Goal: Task Accomplishment & Management: Manage account settings

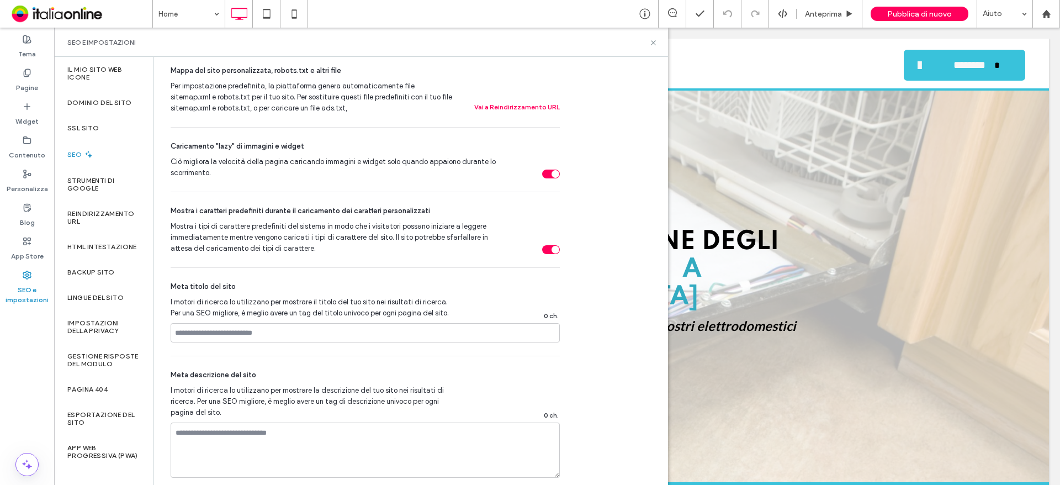
scroll to position [331, 0]
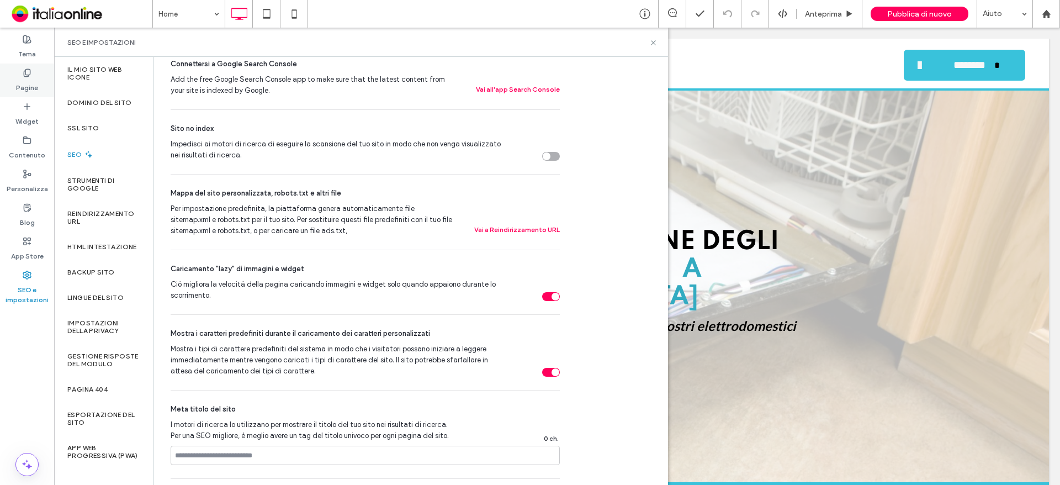
click at [40, 77] on div "Pagine" at bounding box center [27, 80] width 54 height 34
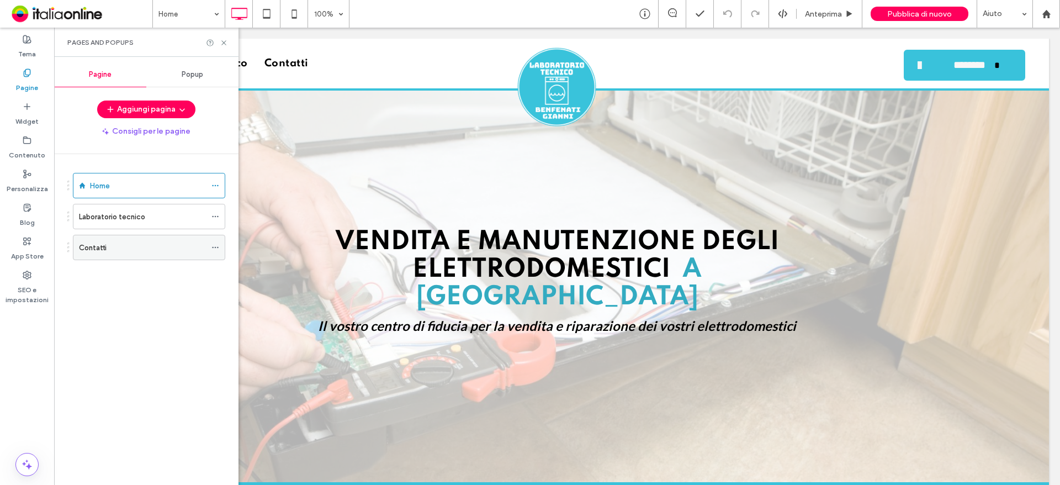
click at [170, 247] on div "Contatti" at bounding box center [142, 248] width 127 height 12
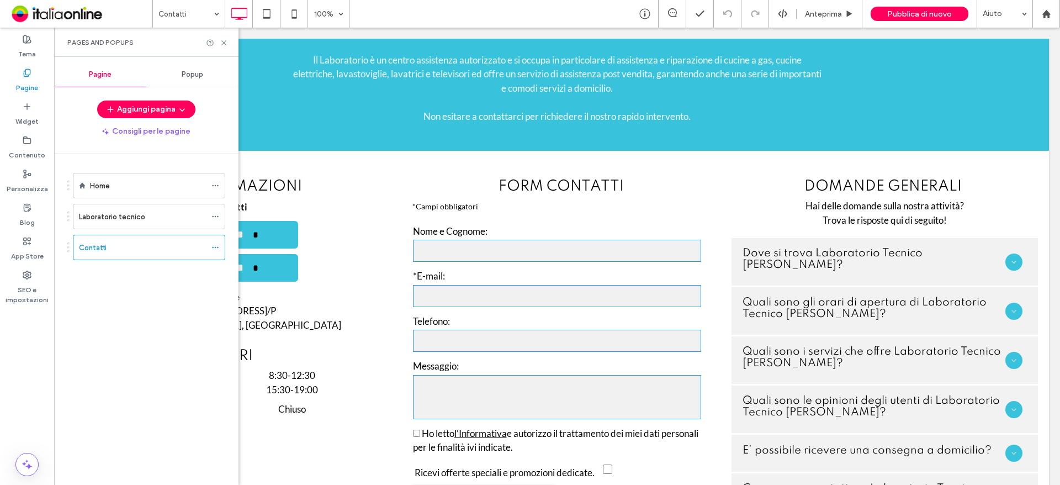
scroll to position [497, 0]
click at [224, 46] on icon at bounding box center [224, 43] width 8 height 8
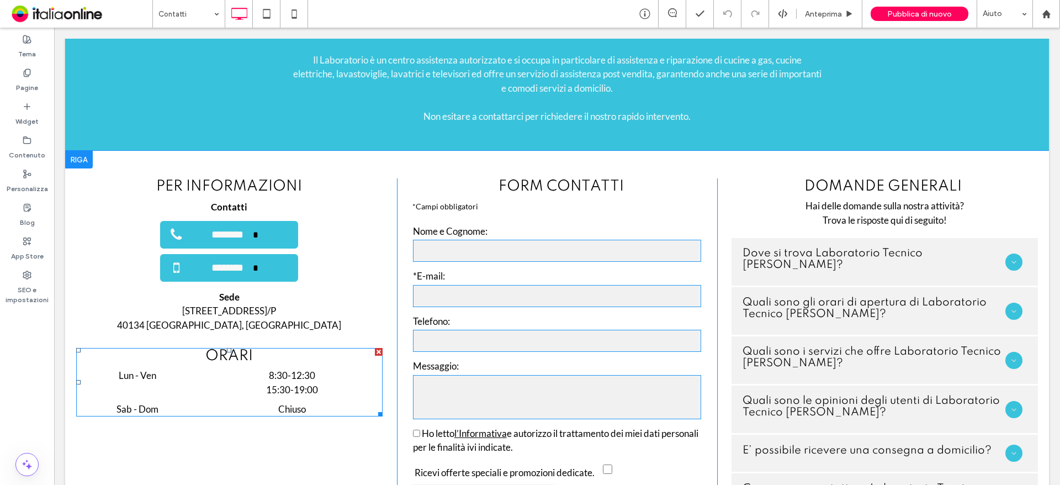
click at [306, 369] on time "12:30" at bounding box center [303, 375] width 24 height 12
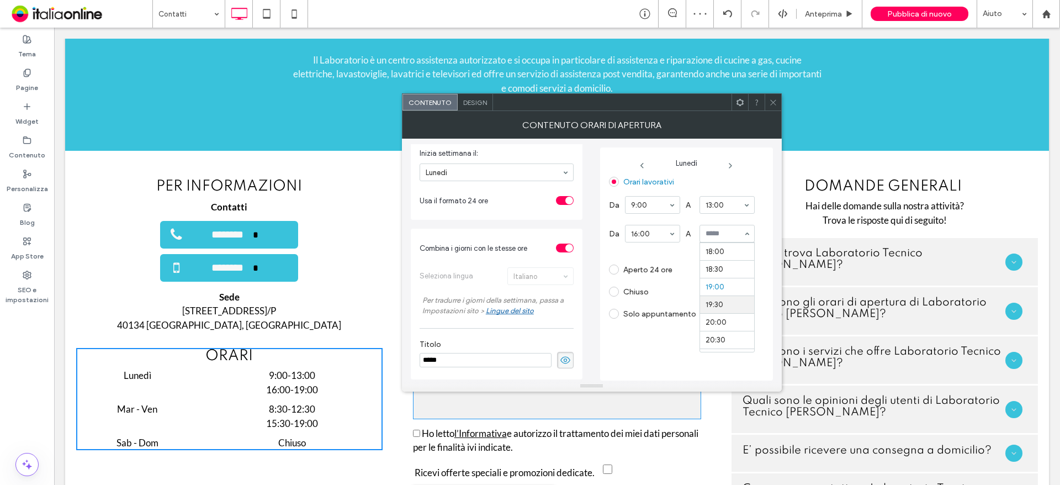
scroll to position [616, 0]
click at [731, 165] on use at bounding box center [730, 165] width 2 height 4
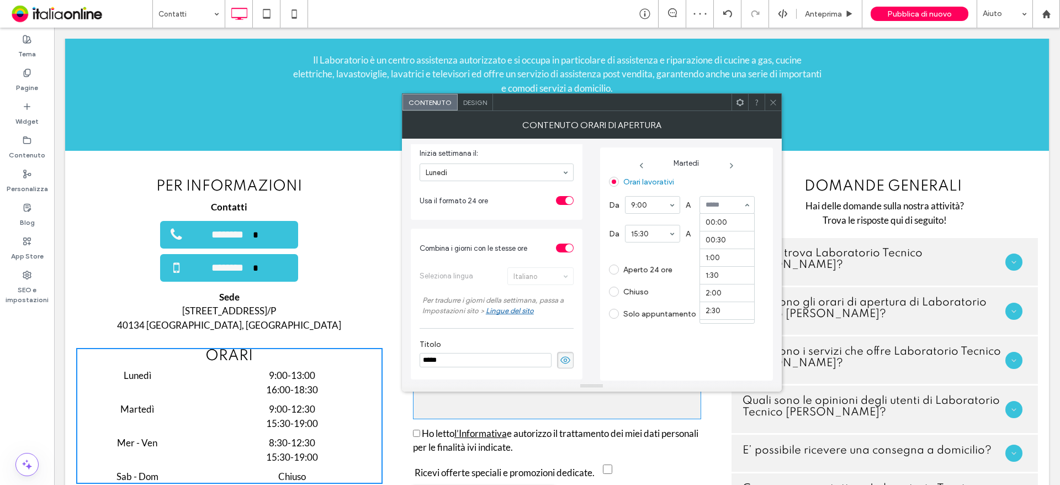
scroll to position [442, 0]
click at [657, 224] on section "15:30" at bounding box center [652, 233] width 55 height 29
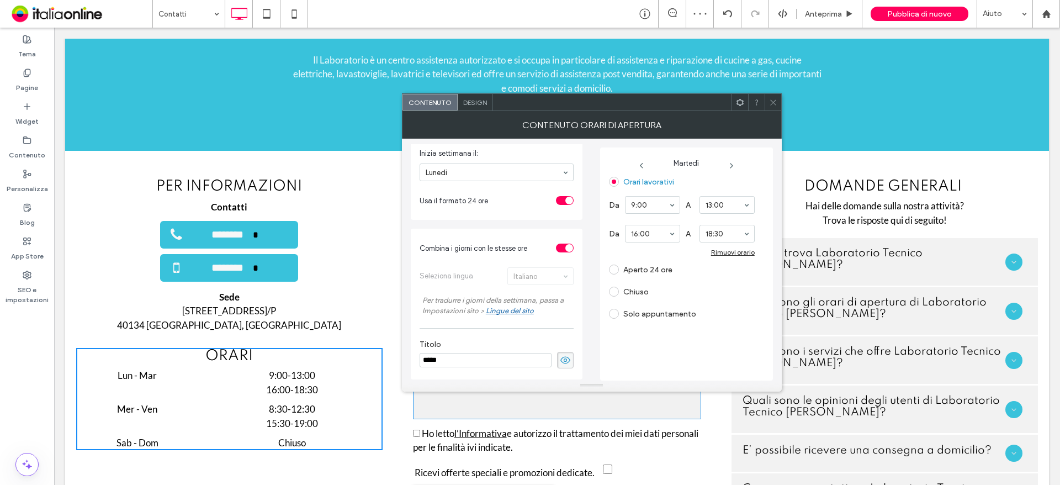
click at [730, 164] on icon at bounding box center [731, 165] width 9 height 9
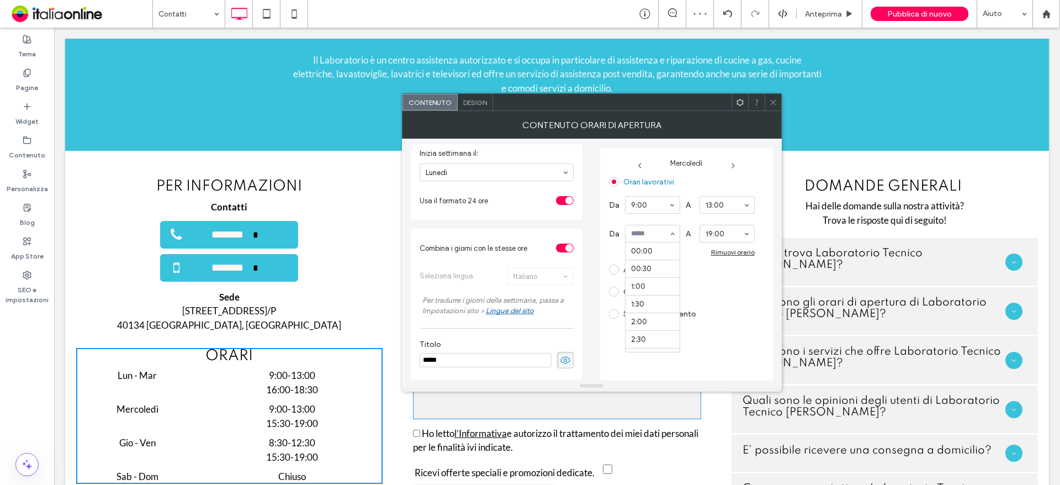
scroll to position [548, 0]
drag, startPoint x: 663, startPoint y: 263, endPoint x: 668, endPoint y: 259, distance: 6.3
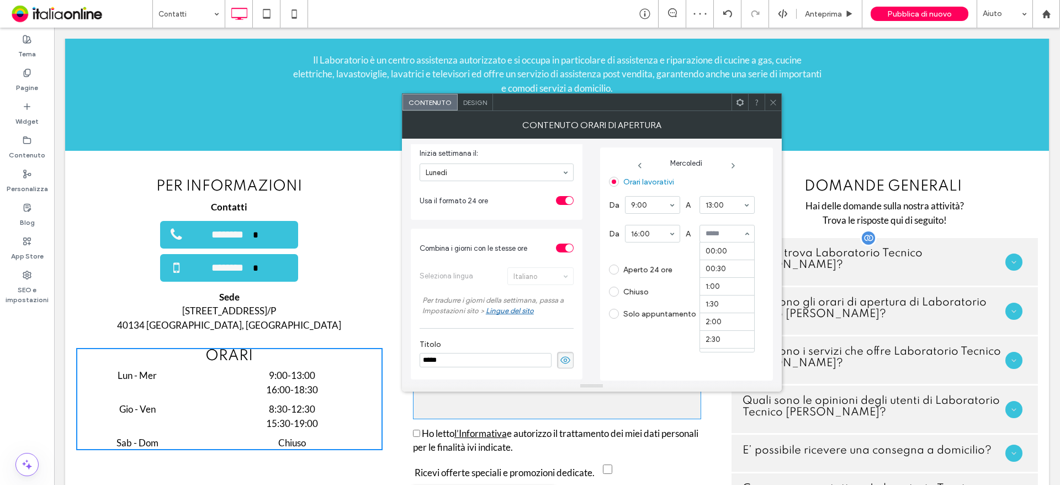
scroll to position [654, 0]
click at [733, 168] on icon at bounding box center [733, 165] width 9 height 9
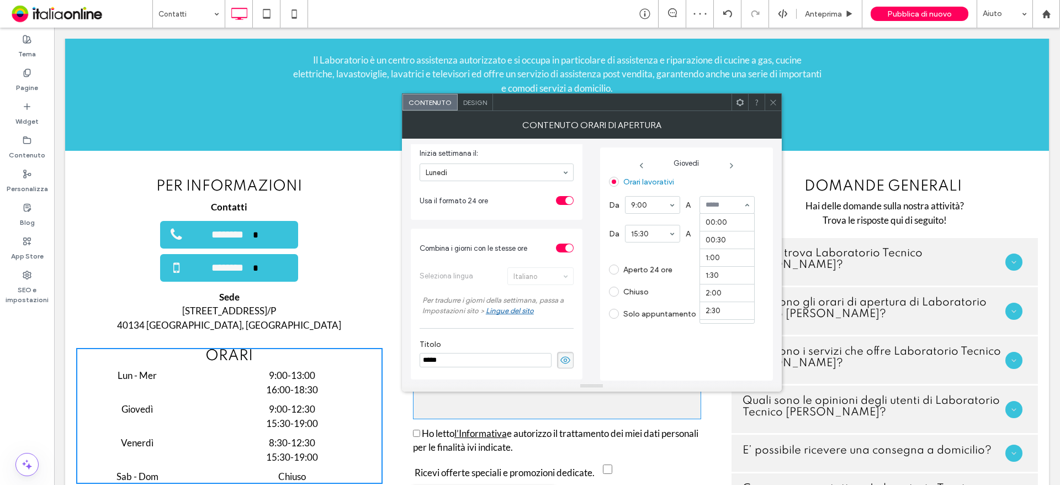
scroll to position [442, 0]
drag, startPoint x: 744, startPoint y: 239, endPoint x: 685, endPoint y: 221, distance: 61.3
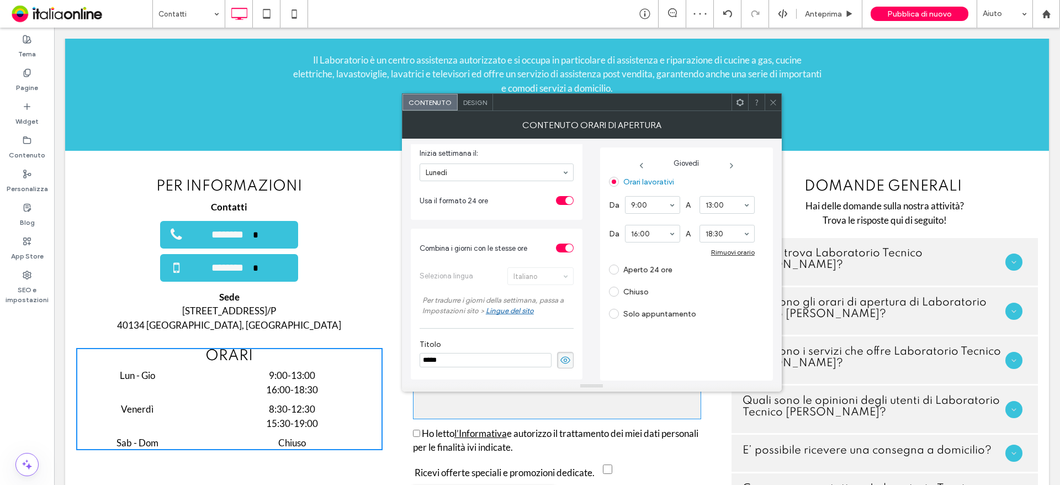
click at [731, 167] on use at bounding box center [732, 165] width 2 height 4
drag, startPoint x: 650, startPoint y: 274, endPoint x: 673, endPoint y: 258, distance: 27.4
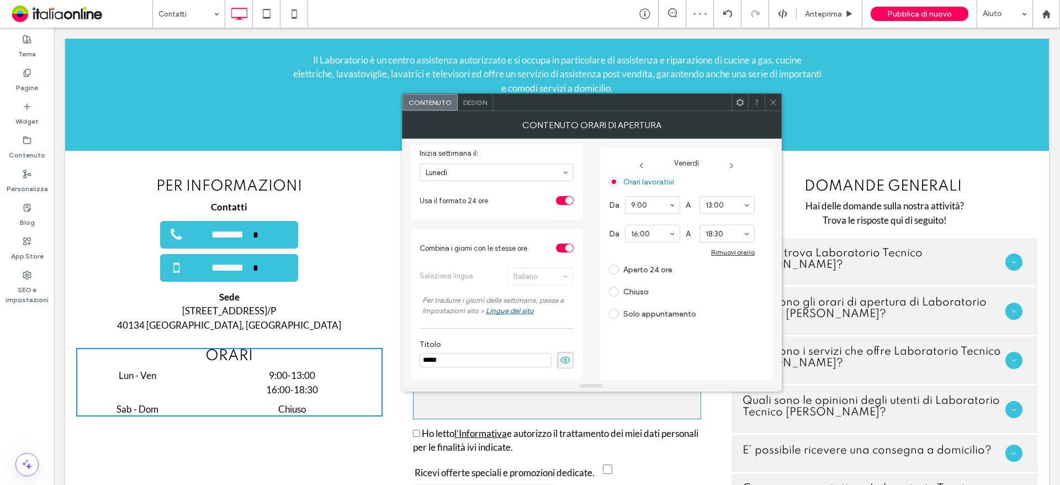
click at [733, 285] on div "Chiuso" at bounding box center [682, 292] width 146 height 18
click at [729, 165] on icon at bounding box center [731, 165] width 9 height 9
click at [776, 98] on icon at bounding box center [773, 102] width 8 height 8
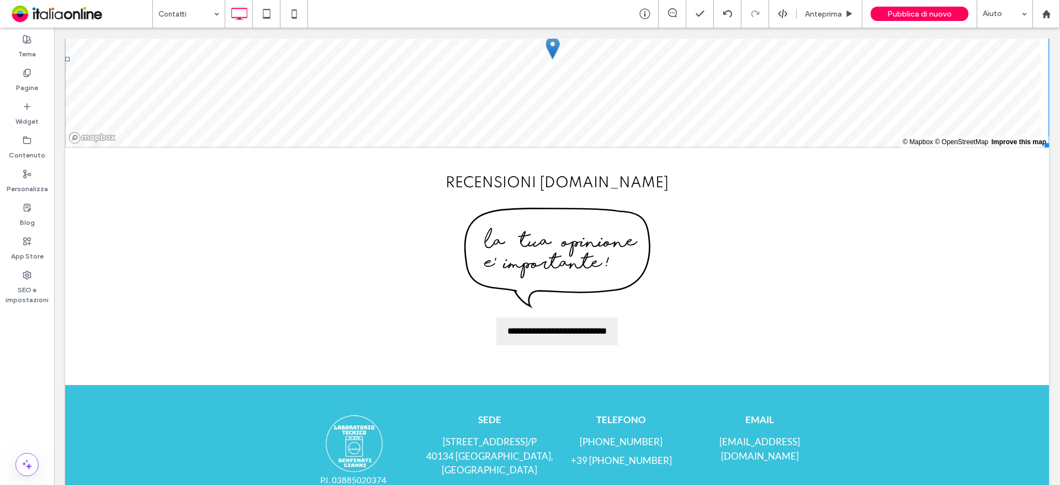
scroll to position [1155, 0]
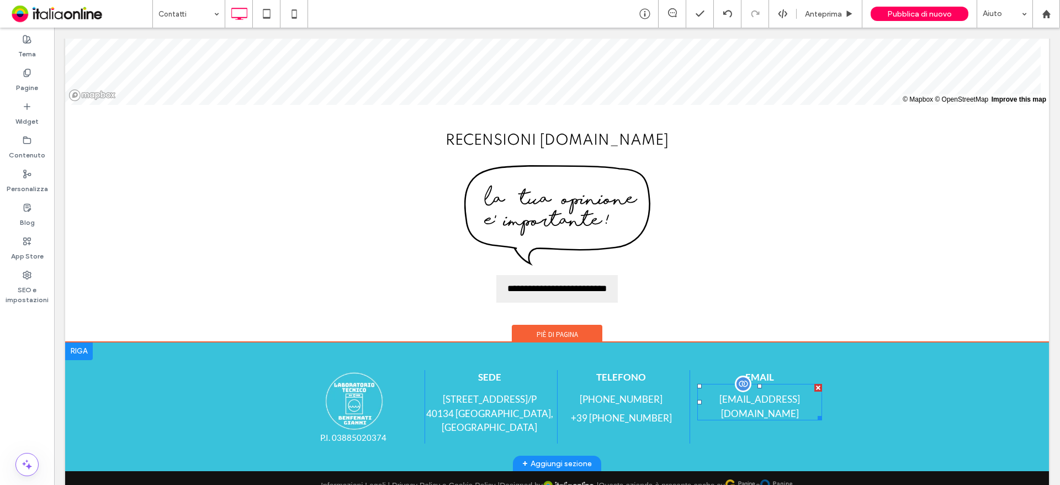
click at [759, 393] on font "[EMAIL_ADDRESS][DOMAIN_NAME]" at bounding box center [759, 406] width 81 height 26
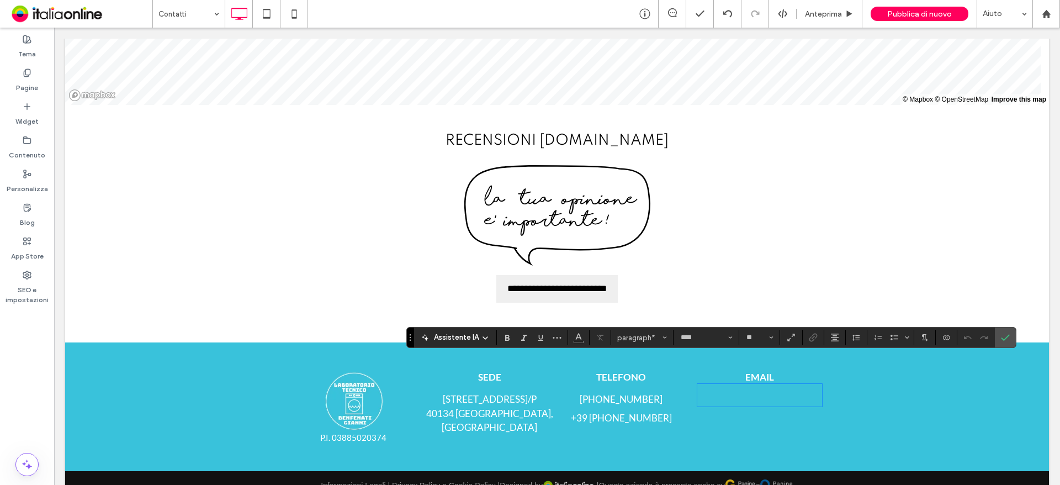
click at [763, 392] on p "﻿" at bounding box center [759, 399] width 125 height 14
click at [1016, 397] on div "P.I. 03885020374 Click To Paste ﻿ SEDE [STREET_ADDRESS] Click To Paste TELEFONO…" at bounding box center [557, 406] width 984 height 129
click at [752, 392] on p "﻿" at bounding box center [759, 399] width 125 height 14
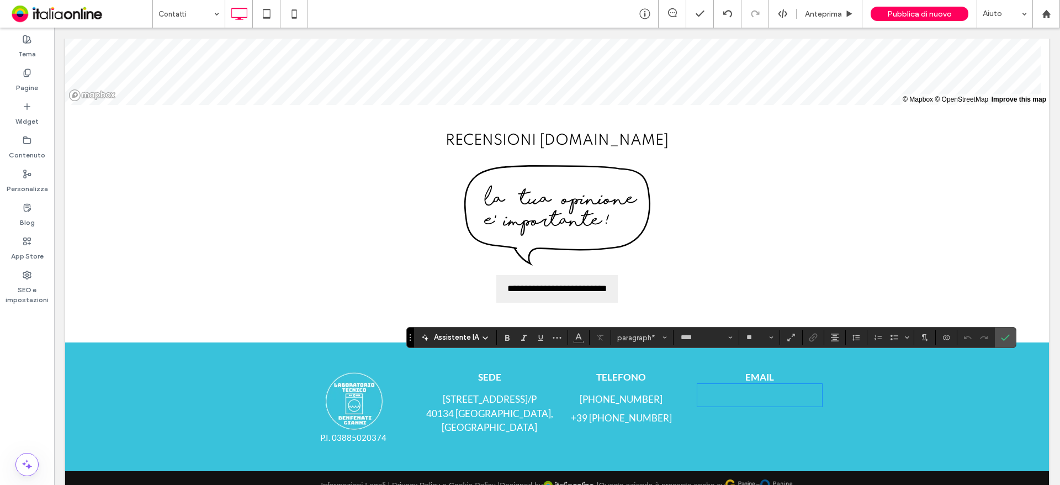
click at [803, 403] on div "EMAIL ﻿ Click To Paste" at bounding box center [756, 406] width 133 height 73
click at [775, 392] on p "﻿" at bounding box center [759, 399] width 125 height 14
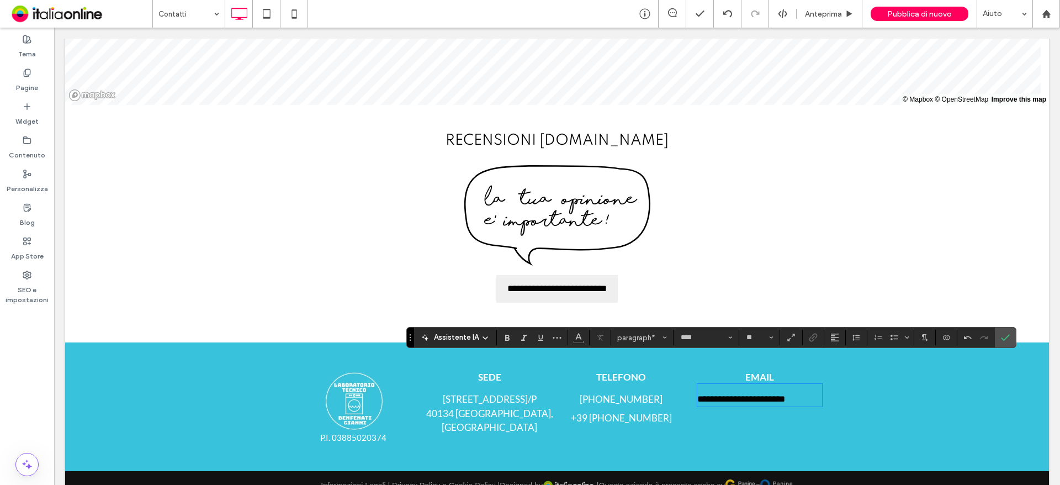
click at [814, 406] on div "**********" at bounding box center [756, 406] width 133 height 73
click at [785, 394] on span "**********" at bounding box center [741, 398] width 88 height 9
click at [786, 430] on div "P.I. 03885020374 Click To Paste ﻿ SEDE [STREET_ADDRESS] Click To Paste TELEFONO…" at bounding box center [557, 406] width 984 height 129
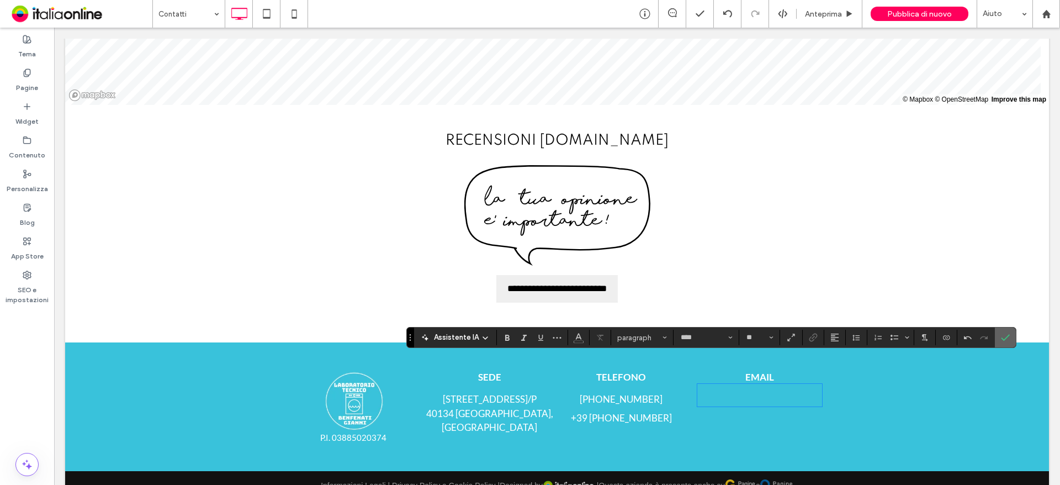
click at [1007, 340] on icon "Conferma" at bounding box center [1005, 337] width 9 height 9
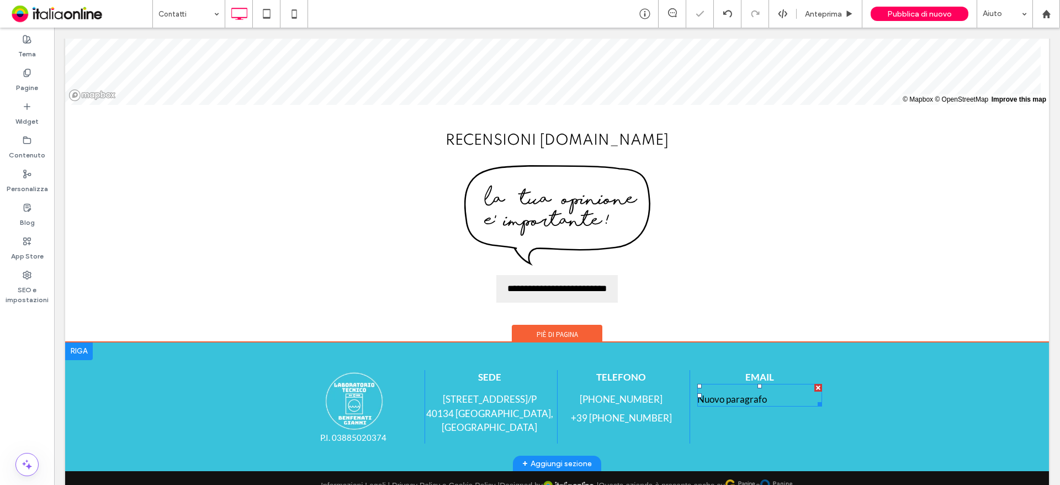
click at [752, 392] on p "Nuovo paragrafo" at bounding box center [759, 399] width 125 height 14
type input "****"
type input "**"
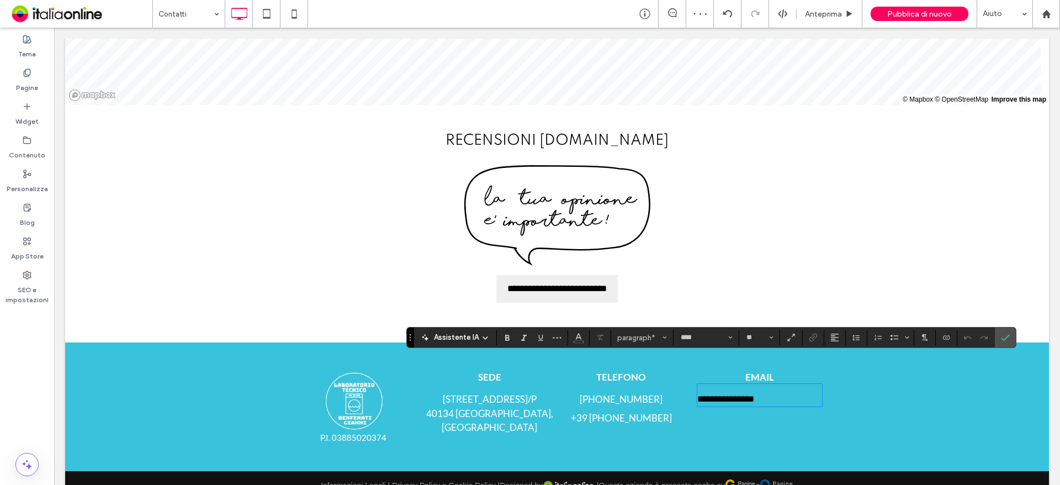
click at [753, 394] on span "**********" at bounding box center [725, 398] width 57 height 9
click at [581, 339] on icon "Colore" at bounding box center [578, 336] width 9 height 9
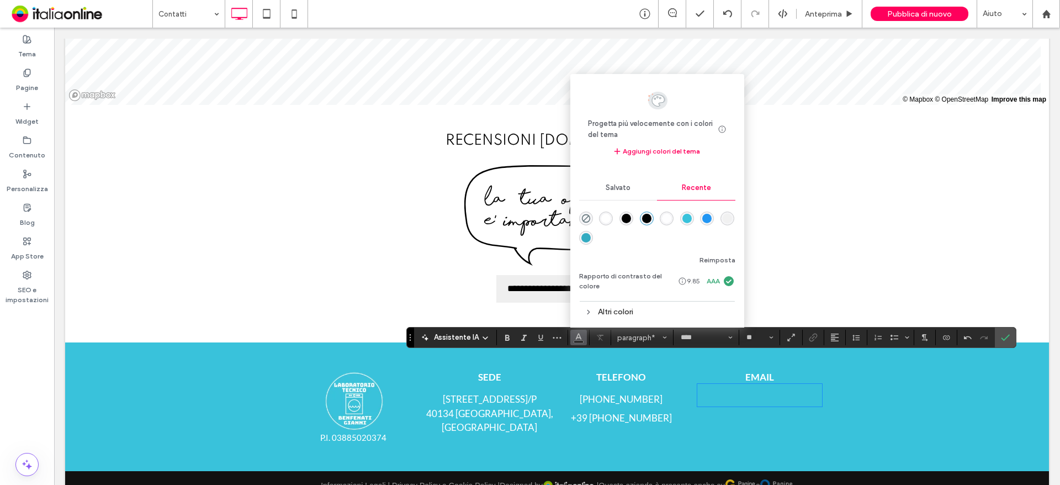
click at [605, 216] on div "rgba(255, 255, 255, 1)" at bounding box center [605, 218] width 9 height 9
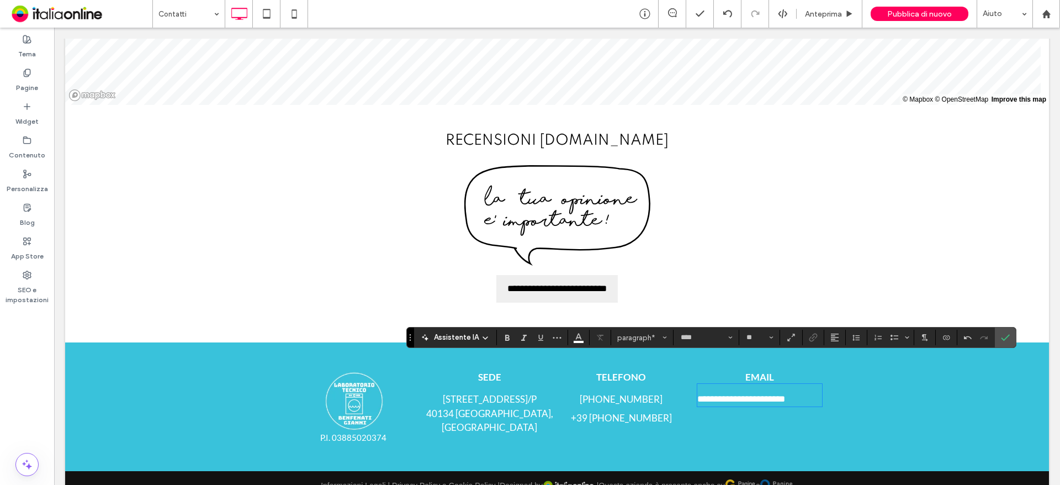
click at [807, 421] on div "**********" at bounding box center [557, 406] width 984 height 129
click at [1002, 335] on icon "Conferma" at bounding box center [1005, 337] width 9 height 9
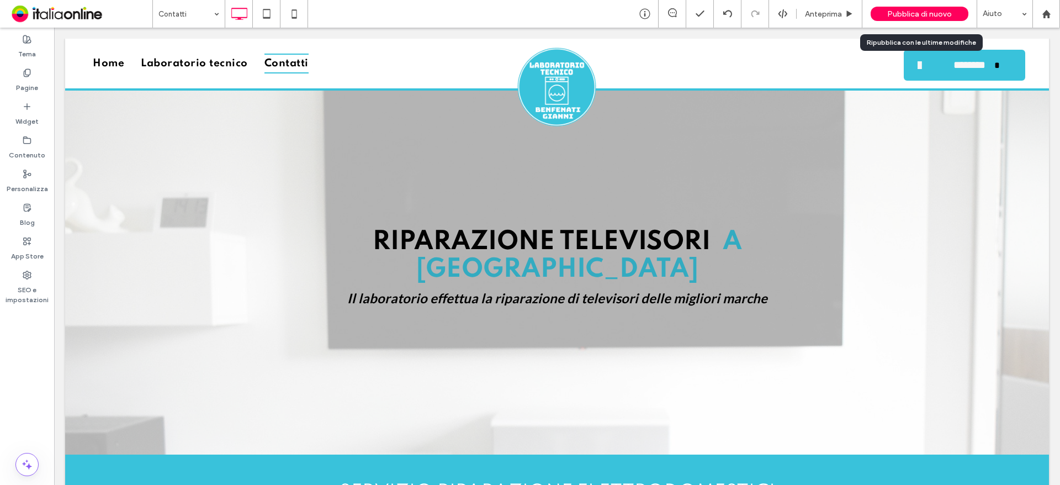
click at [938, 10] on span "Pubblica di nuovo" at bounding box center [919, 13] width 65 height 9
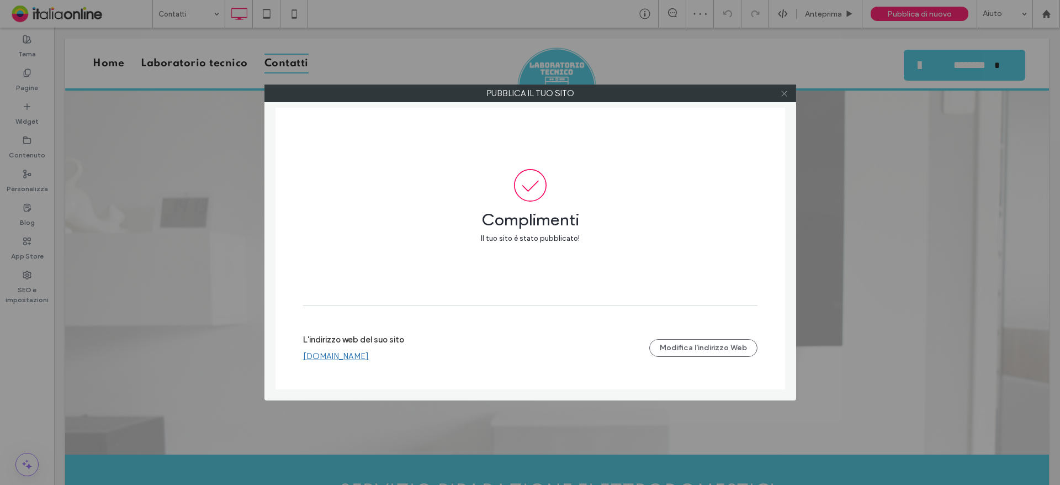
click at [785, 94] on use at bounding box center [784, 94] width 6 height 6
